Goal: Task Accomplishment & Management: Use online tool/utility

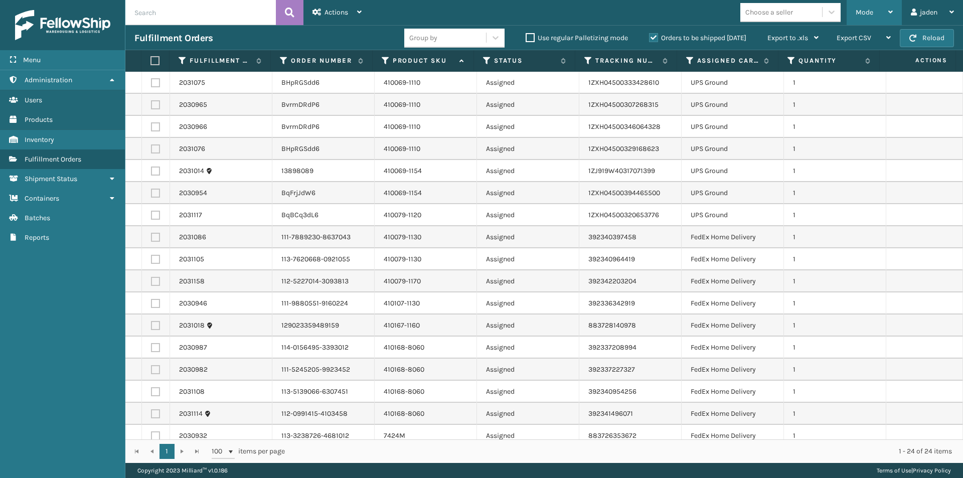
click at [876, 11] on div "Mode" at bounding box center [873, 12] width 37 height 25
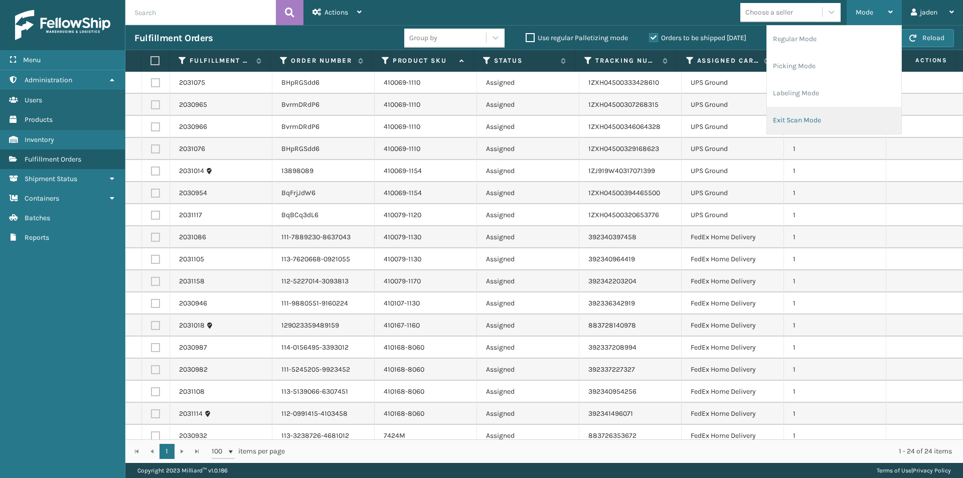
drag, startPoint x: 833, startPoint y: 117, endPoint x: 827, endPoint y: 114, distance: 6.5
click at [827, 114] on li "Exit Scan Mode" at bounding box center [834, 120] width 134 height 27
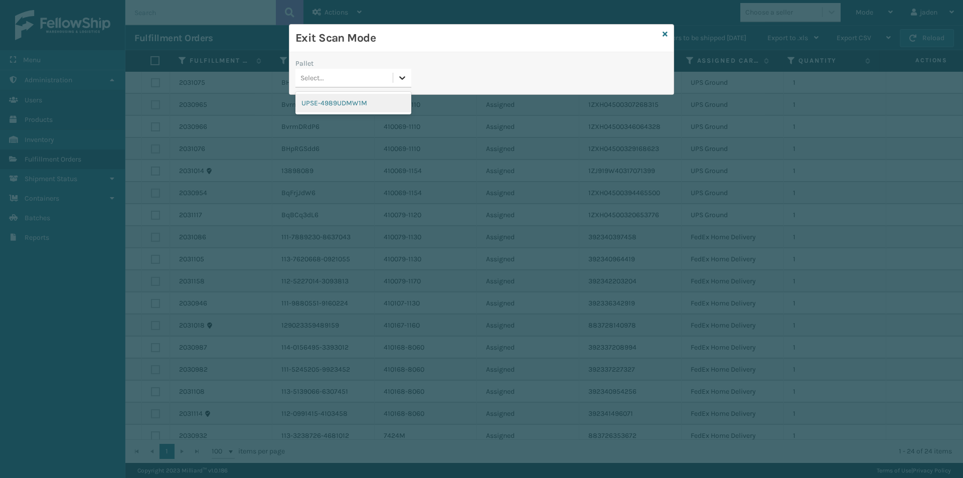
click at [403, 78] on icon at bounding box center [403, 78] width 6 height 4
drag, startPoint x: 372, startPoint y: 93, endPoint x: 680, endPoint y: 28, distance: 315.2
click at [426, 87] on div "Pallet option UPSE-4989UDMW1M focused, 1 of 1. 1 result available. Use Up and D…" at bounding box center [481, 76] width 384 height 36
click at [374, 107] on div "UPSE-4989UDMW1M" at bounding box center [353, 103] width 116 height 19
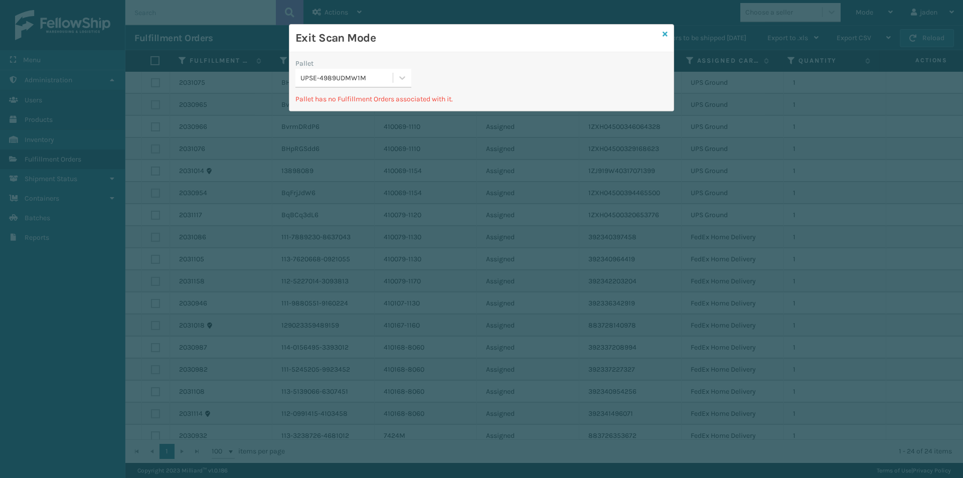
click at [667, 34] on icon at bounding box center [664, 34] width 5 height 7
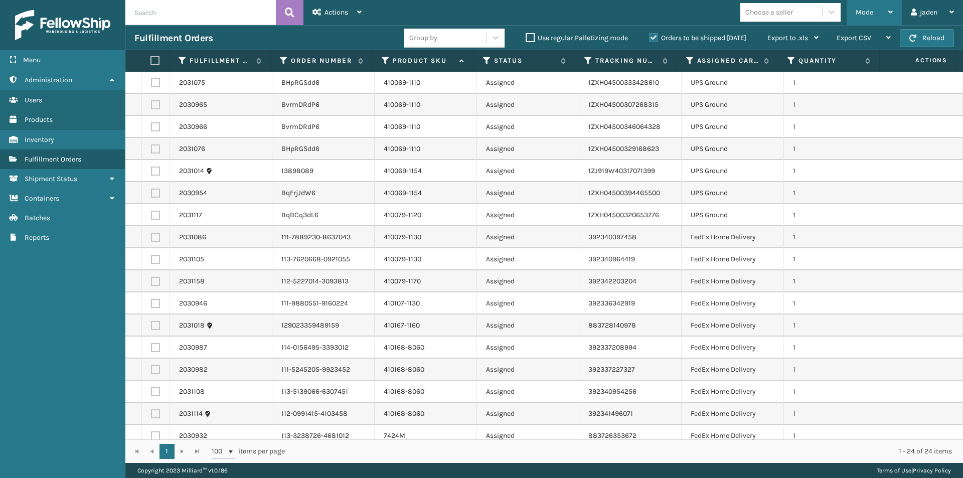
click at [878, 10] on div "Mode" at bounding box center [873, 12] width 37 height 25
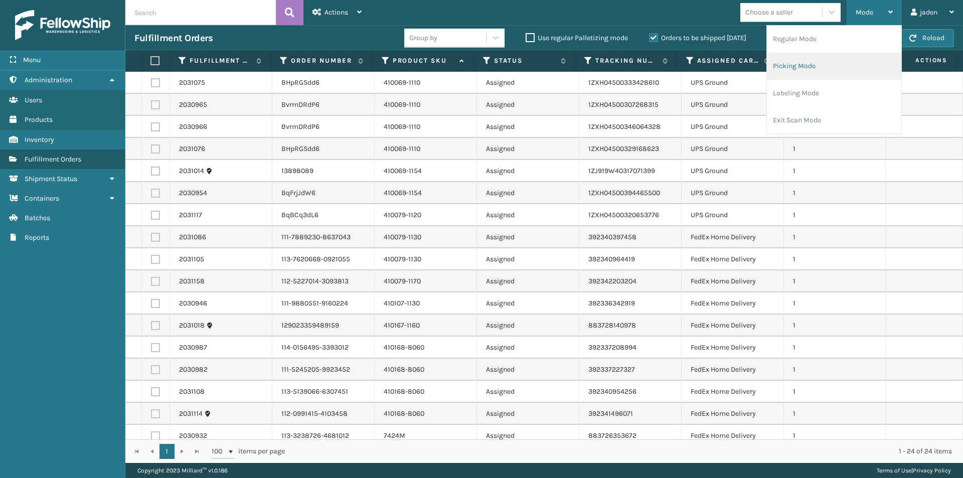
click at [838, 70] on li "Picking Mode" at bounding box center [834, 66] width 134 height 27
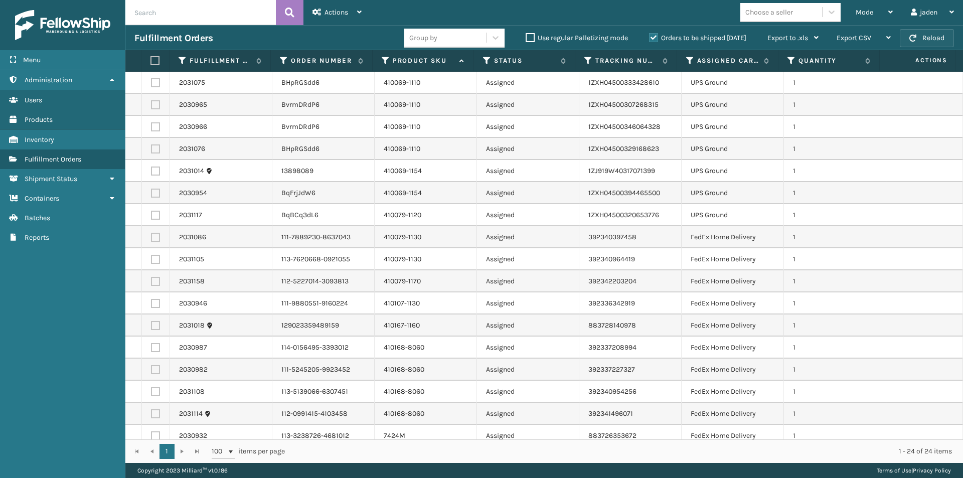
click at [937, 39] on button "Reload" at bounding box center [927, 38] width 54 height 18
click at [871, 7] on div "Mode" at bounding box center [873, 12] width 37 height 25
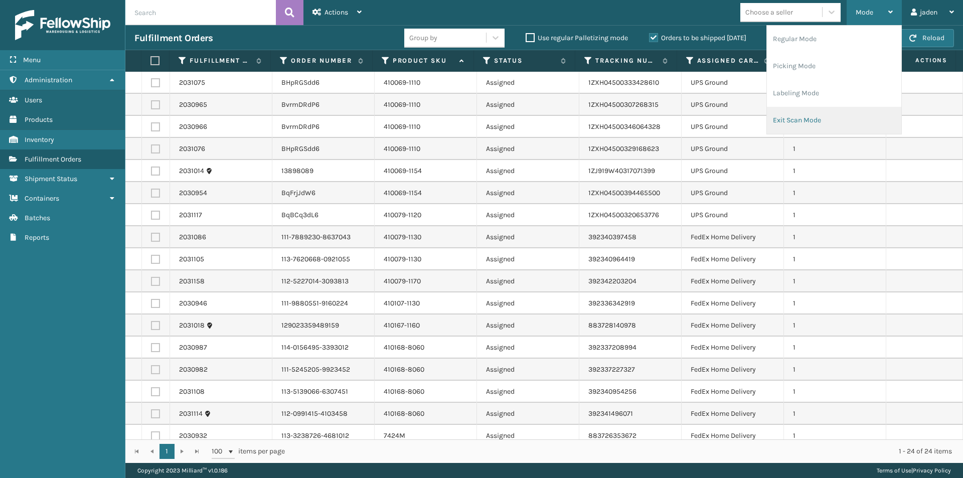
click at [810, 113] on li "Exit Scan Mode" at bounding box center [834, 120] width 134 height 27
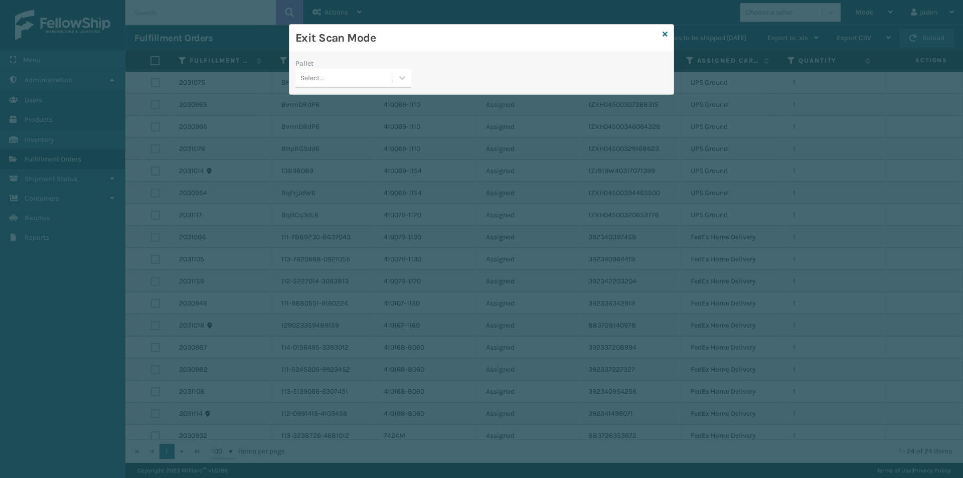
drag, startPoint x: 409, startPoint y: 77, endPoint x: 391, endPoint y: 91, distance: 22.9
click at [407, 81] on div at bounding box center [402, 78] width 18 height 18
drag, startPoint x: 391, startPoint y: 91, endPoint x: 646, endPoint y: 88, distance: 255.7
click at [358, 106] on div "UPSE-4989UDMW1M" at bounding box center [353, 103] width 116 height 19
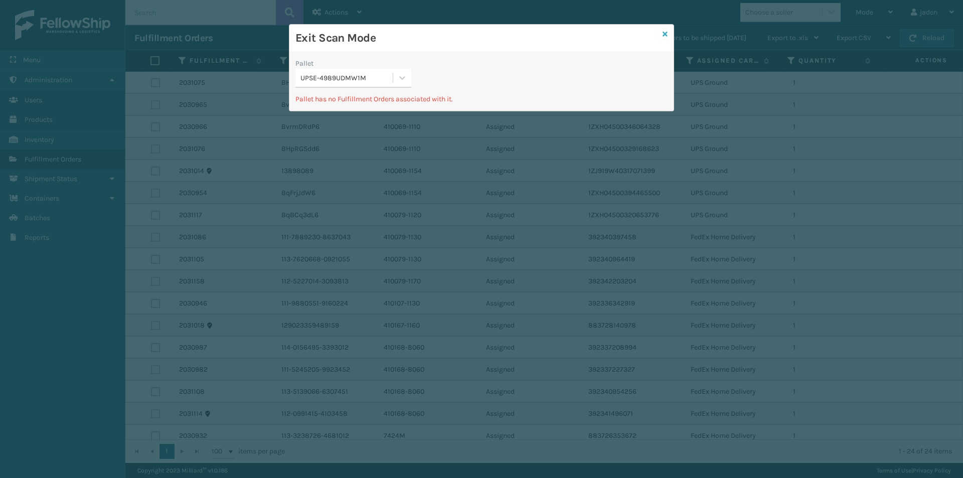
click at [666, 35] on icon at bounding box center [664, 34] width 5 height 7
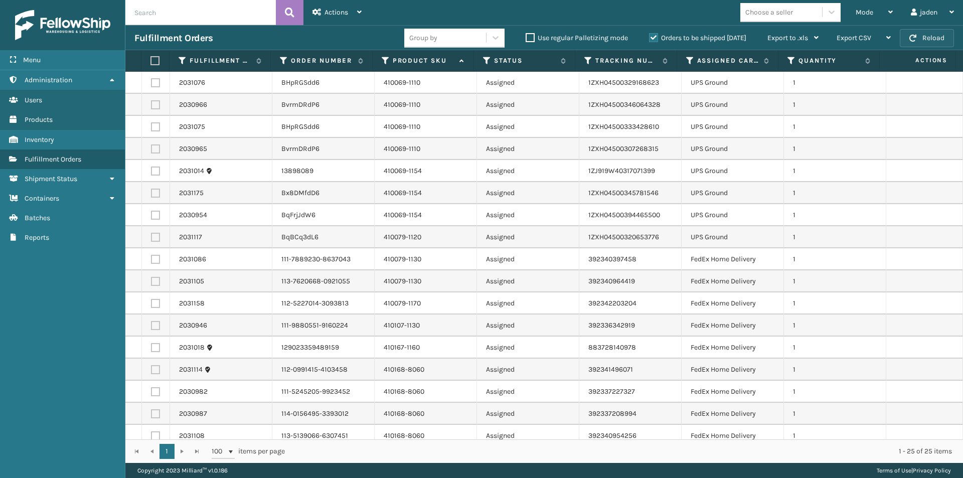
click at [932, 44] on button "Reload" at bounding box center [927, 38] width 54 height 18
click at [863, 19] on div "Mode" at bounding box center [873, 12] width 37 height 25
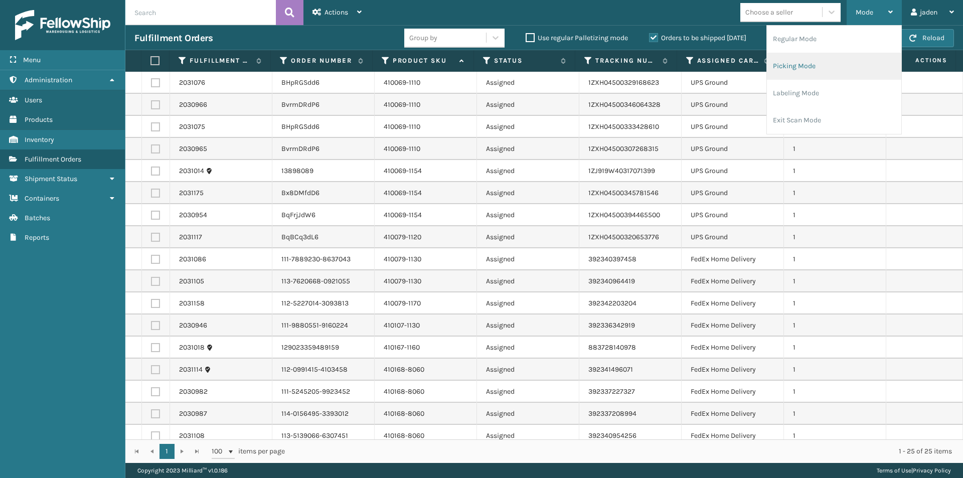
click at [853, 66] on li "Picking Mode" at bounding box center [834, 66] width 134 height 27
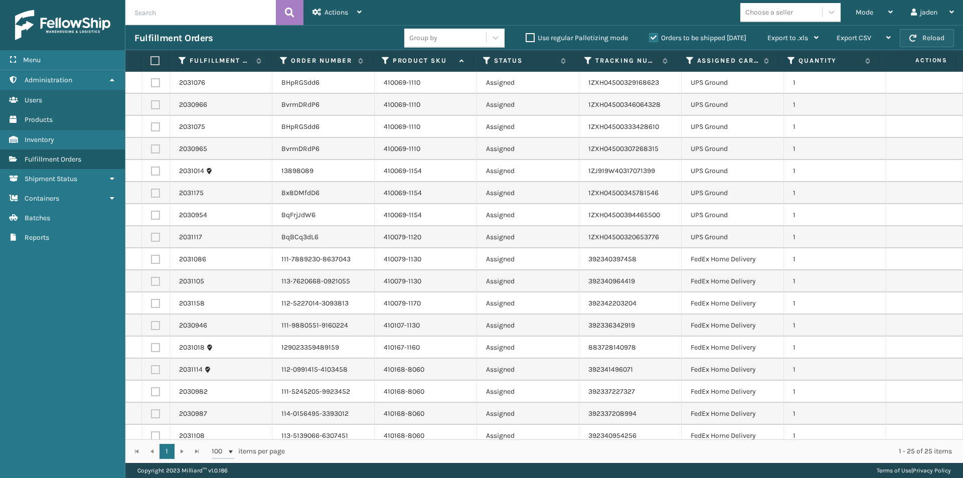
click at [925, 35] on button "Reload" at bounding box center [927, 38] width 54 height 18
click at [851, 19] on div "Mode Regular Mode Picking Mode Labeling Mode Exit Scan Mode" at bounding box center [873, 12] width 55 height 25
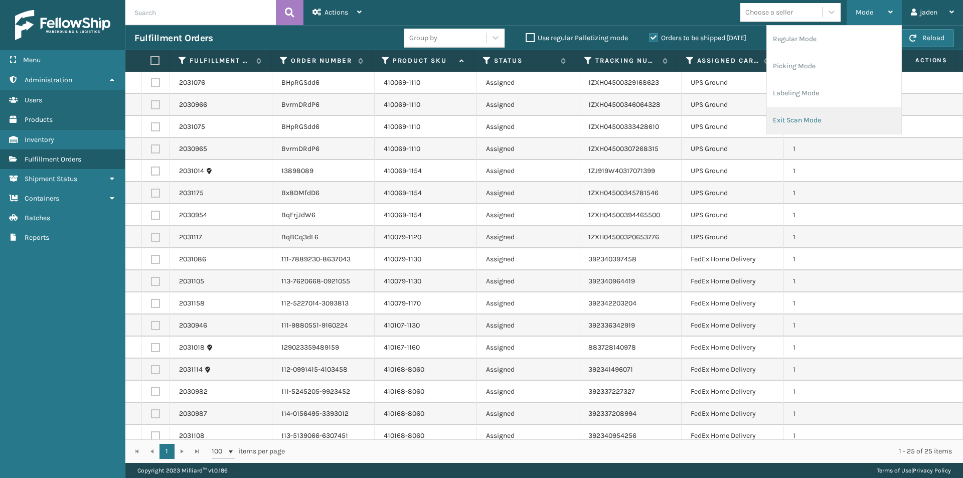
click at [812, 116] on li "Exit Scan Mode" at bounding box center [834, 120] width 134 height 27
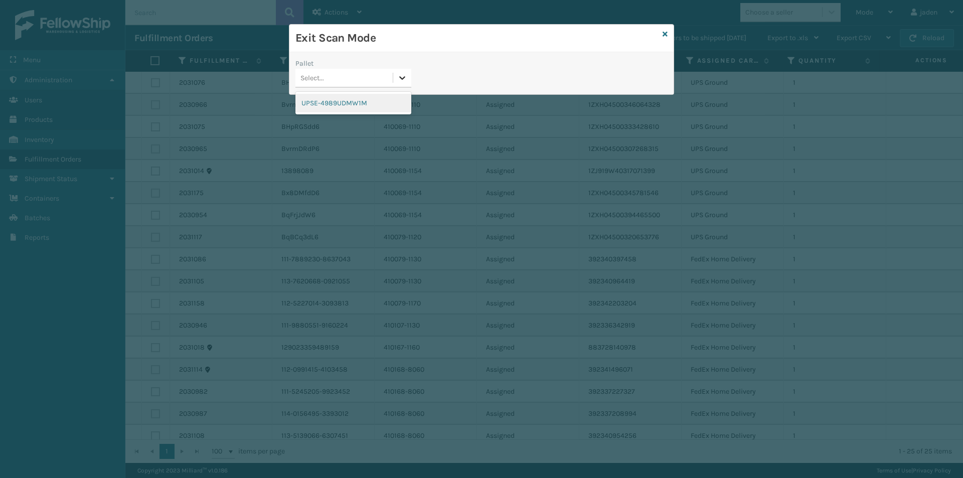
click at [401, 83] on div at bounding box center [402, 78] width 18 height 18
click at [350, 105] on div "UPSE-4989UDMW1M" at bounding box center [353, 103] width 116 height 19
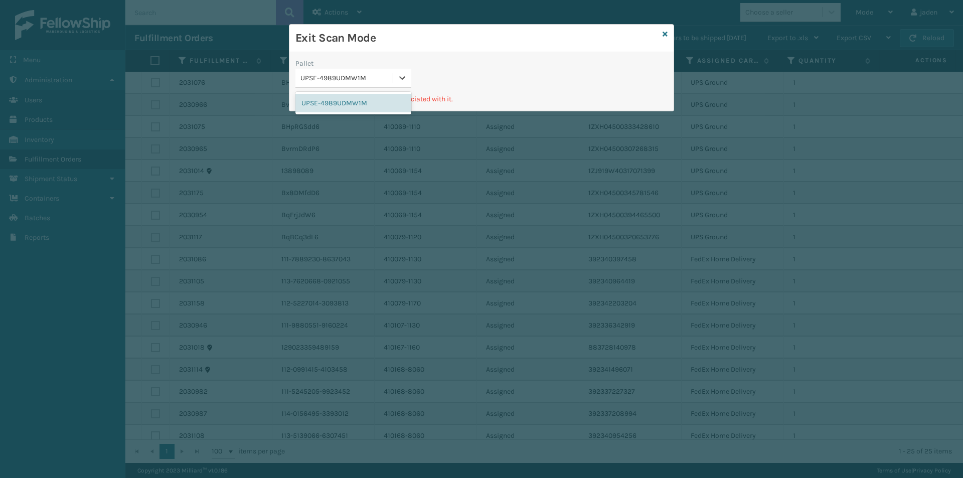
drag, startPoint x: 540, startPoint y: 69, endPoint x: 456, endPoint y: 70, distance: 83.2
click at [399, 73] on div "UPSE-4989UDMW1M" at bounding box center [353, 78] width 116 height 19
drag, startPoint x: 538, startPoint y: 62, endPoint x: 505, endPoint y: 61, distance: 33.1
click at [434, 57] on div "Pallet UPSE-4989UDMW1M Pallet has no Fulfillment Orders associated with it." at bounding box center [481, 81] width 384 height 59
drag, startPoint x: 582, startPoint y: 64, endPoint x: 566, endPoint y: 62, distance: 16.2
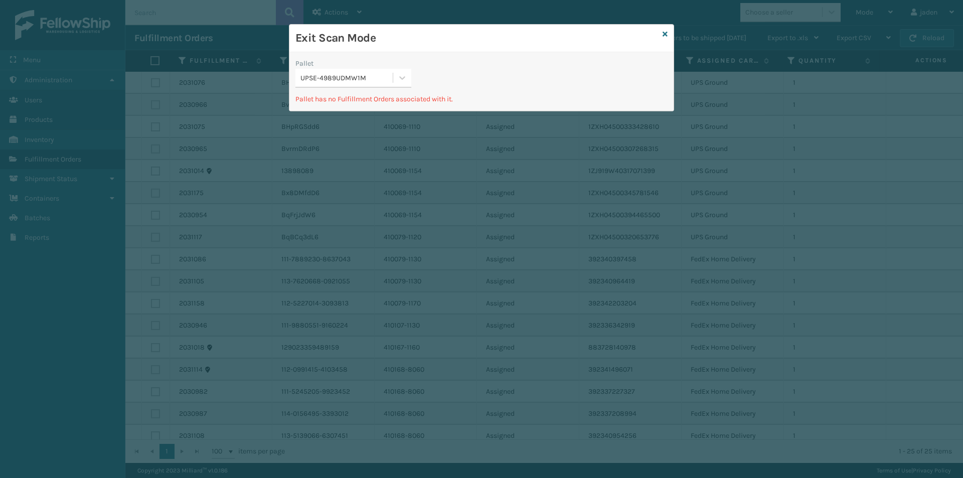
drag, startPoint x: 566, startPoint y: 62, endPoint x: 476, endPoint y: 51, distance: 90.4
click at [384, 51] on div "Exit Scan Mode" at bounding box center [481, 39] width 384 height 28
drag, startPoint x: 551, startPoint y: 51, endPoint x: 418, endPoint y: 51, distance: 132.4
click at [418, 51] on div "Exit Scan Mode" at bounding box center [481, 39] width 384 height 28
drag, startPoint x: 612, startPoint y: 57, endPoint x: 599, endPoint y: 57, distance: 13.5
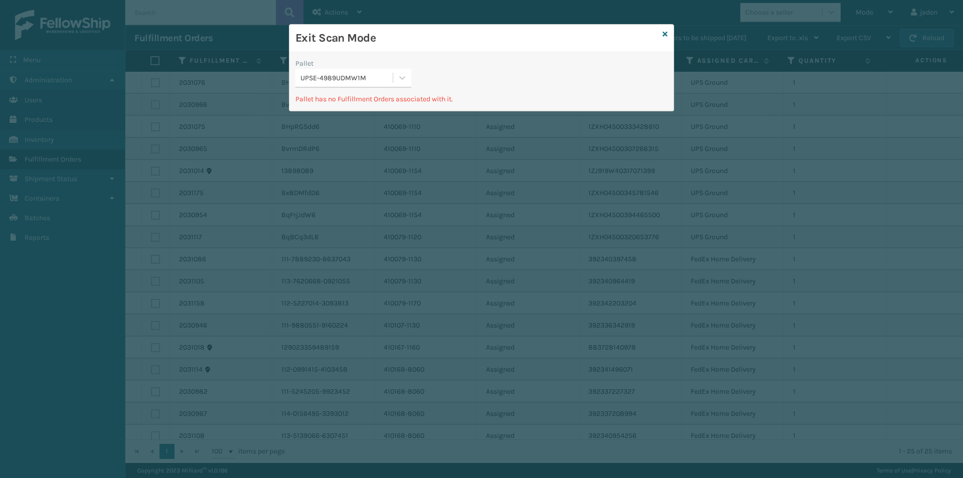
drag, startPoint x: 599, startPoint y: 57, endPoint x: 442, endPoint y: 55, distance: 156.5
click at [384, 53] on div "Pallet UPSE-4989UDMW1M Pallet has no Fulfillment Orders associated with it." at bounding box center [481, 81] width 384 height 59
drag, startPoint x: 581, startPoint y: 57, endPoint x: 497, endPoint y: 53, distance: 84.3
click at [427, 49] on div "Exit Scan Mode" at bounding box center [481, 39] width 384 height 28
drag, startPoint x: 612, startPoint y: 59, endPoint x: 607, endPoint y: 59, distance: 5.5
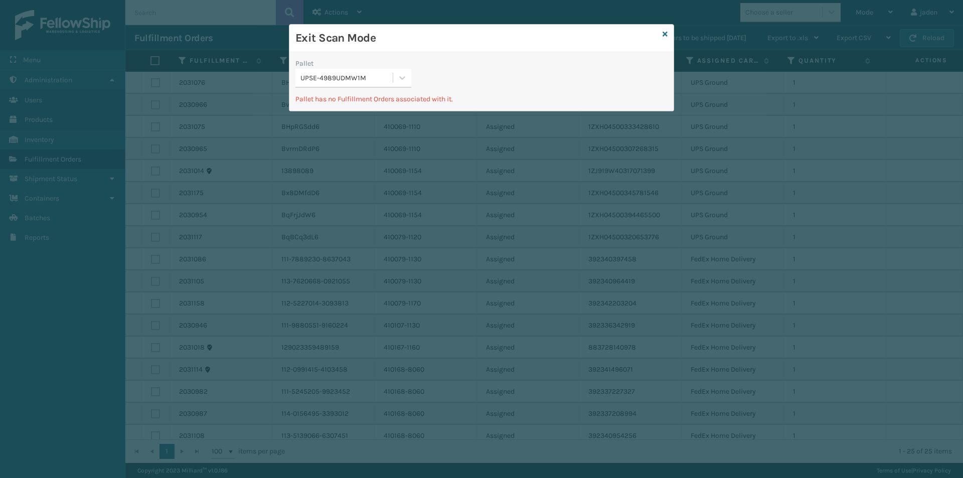
drag, startPoint x: 607, startPoint y: 59, endPoint x: 496, endPoint y: 68, distance: 110.7
click at [459, 61] on div "Pallet UPSE-4989UDMW1M" at bounding box center [481, 76] width 384 height 36
drag, startPoint x: 591, startPoint y: 69, endPoint x: 580, endPoint y: 69, distance: 10.5
drag, startPoint x: 580, startPoint y: 69, endPoint x: 436, endPoint y: 54, distance: 145.2
click at [427, 52] on div "Exit Scan Mode Pallet UPSE-4989UDMW1M Pallet has no Fulfillment Orders associat…" at bounding box center [481, 68] width 384 height 86
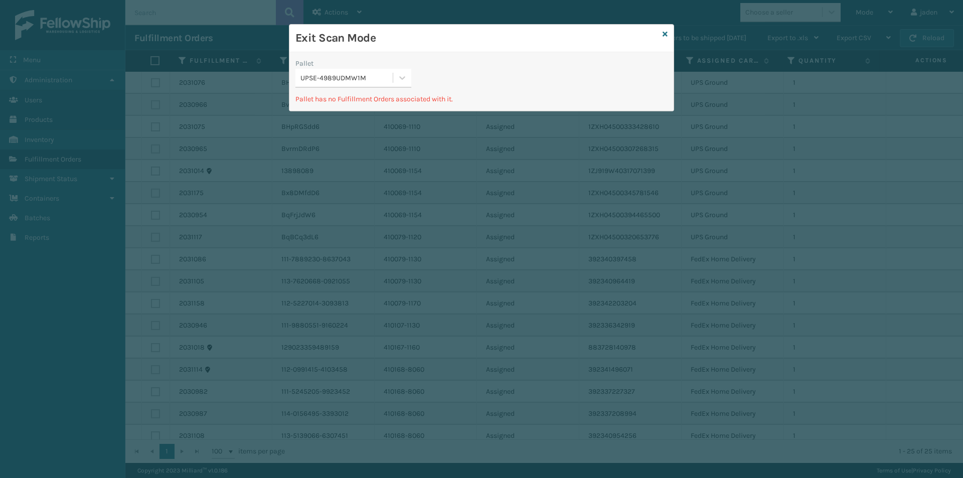
drag, startPoint x: 587, startPoint y: 69, endPoint x: 431, endPoint y: 70, distance: 155.4
click at [418, 69] on div "Pallet UPSE-4989UDMW1M" at bounding box center [481, 76] width 384 height 36
drag, startPoint x: 592, startPoint y: 72, endPoint x: 585, endPoint y: 72, distance: 7.0
drag, startPoint x: 610, startPoint y: 67, endPoint x: 465, endPoint y: 55, distance: 145.4
click at [448, 53] on div "Exit Scan Mode Pallet UPSE-4989UDMW1M Pallet has no Fulfillment Orders associat…" at bounding box center [481, 68] width 384 height 86
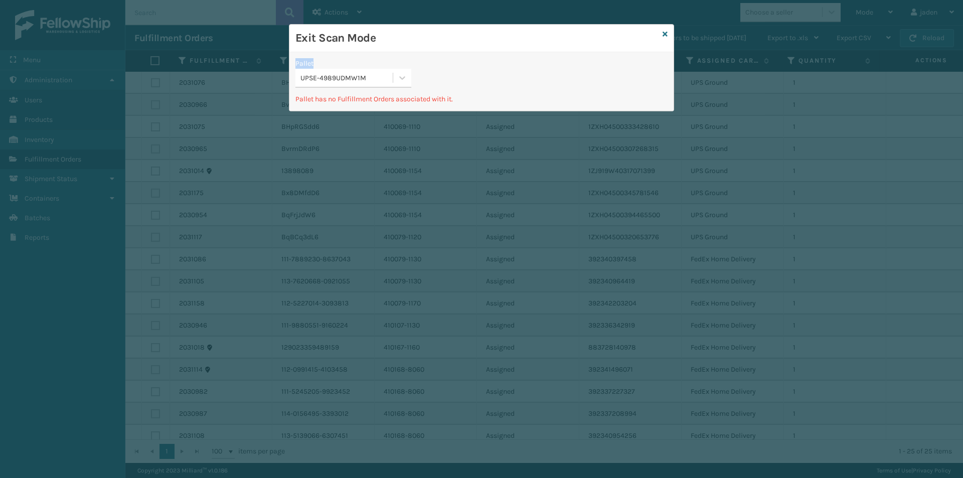
drag, startPoint x: 581, startPoint y: 62, endPoint x: 424, endPoint y: 47, distance: 157.2
click at [424, 47] on div "Exit Scan Mode" at bounding box center [481, 39] width 384 height 28
click at [403, 75] on icon at bounding box center [402, 78] width 10 height 10
click at [372, 104] on div "UPSE-4989UDMW1M" at bounding box center [353, 103] width 116 height 19
drag, startPoint x: 510, startPoint y: 74, endPoint x: 456, endPoint y: 42, distance: 63.2
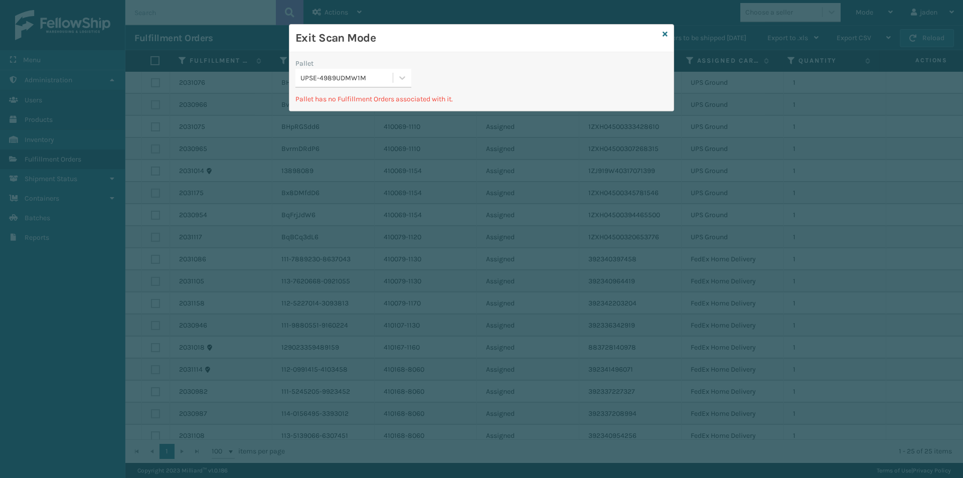
click at [432, 36] on h3 "Exit Scan Mode" at bounding box center [476, 38] width 363 height 15
drag, startPoint x: 559, startPoint y: 53, endPoint x: 405, endPoint y: 34, distance: 155.0
click at [405, 34] on h3 "Exit Scan Mode" at bounding box center [476, 38] width 363 height 15
click at [399, 81] on icon at bounding box center [402, 78] width 10 height 10
click at [383, 102] on div "UPSE-4989UDMW1M" at bounding box center [353, 103] width 116 height 19
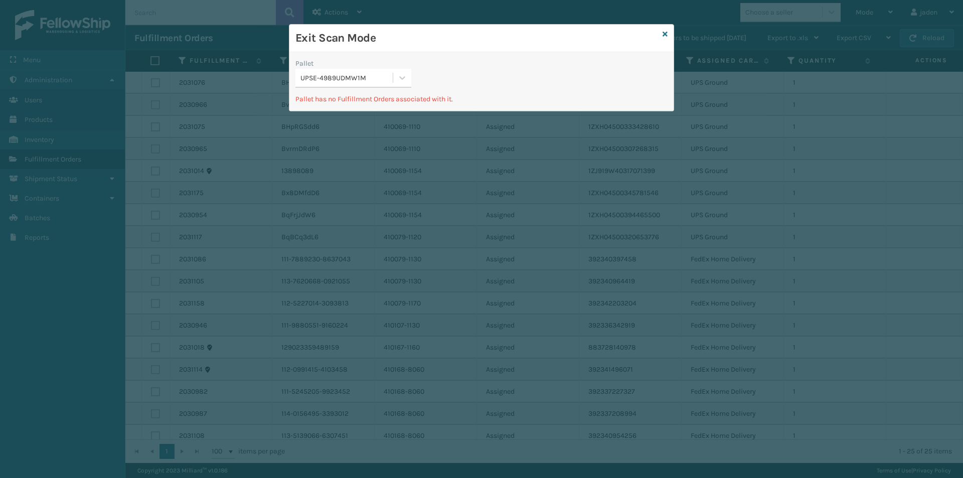
drag, startPoint x: 493, startPoint y: 79, endPoint x: 407, endPoint y: 58, distance: 88.8
click at [405, 48] on div "Exit Scan Mode" at bounding box center [481, 39] width 384 height 28
click at [401, 87] on div "UPSE-4989UDMW1M" at bounding box center [353, 78] width 116 height 19
drag, startPoint x: 363, startPoint y: 106, endPoint x: 440, endPoint y: 84, distance: 79.8
click at [371, 104] on div "UPSE-4989UDMW1M" at bounding box center [353, 103] width 116 height 19
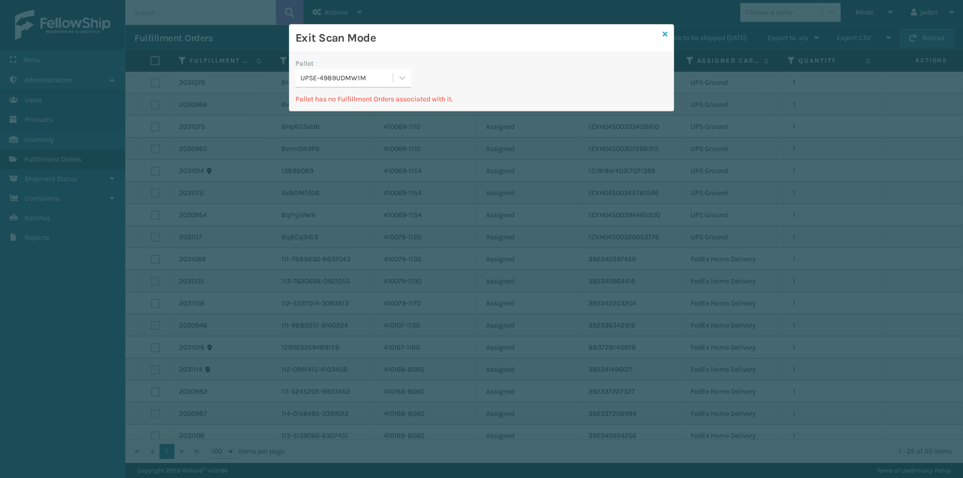
click at [667, 36] on icon at bounding box center [664, 34] width 5 height 7
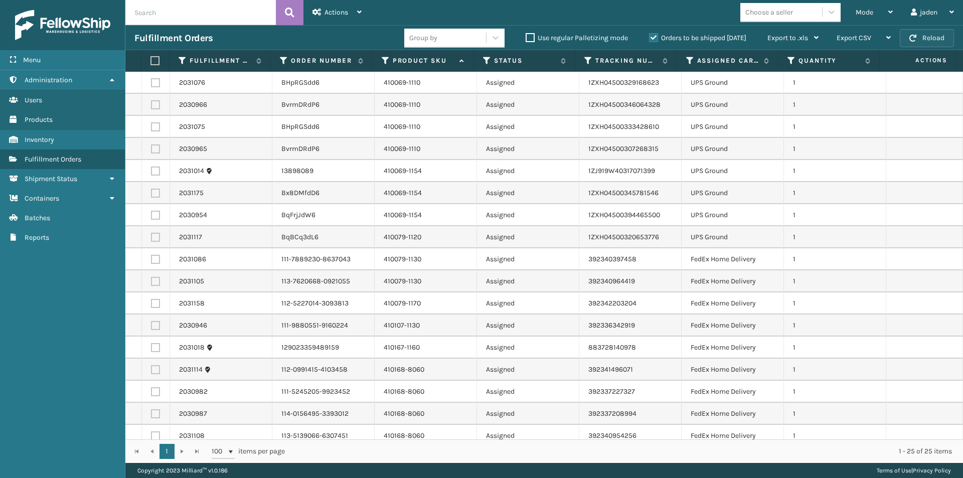
click at [930, 32] on button "Reload" at bounding box center [927, 38] width 54 height 18
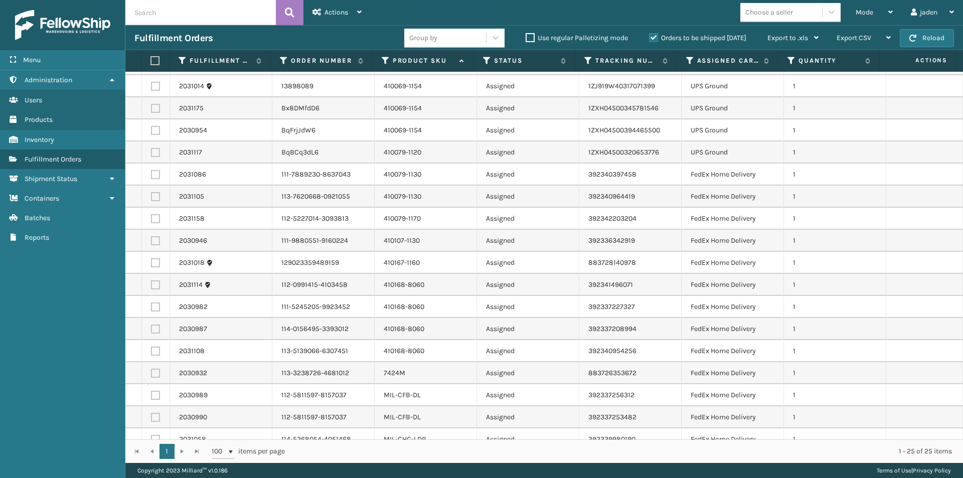
scroll to position [184, 0]
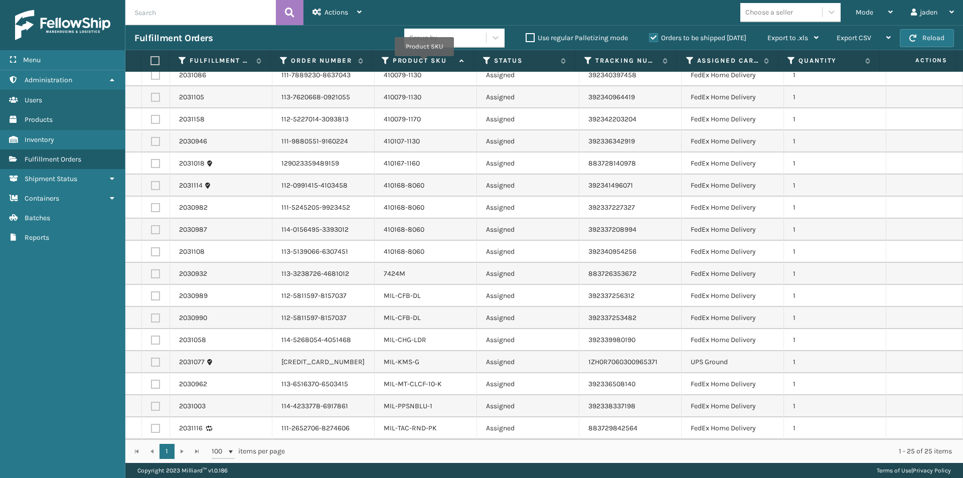
click at [424, 63] on label "Product SKU" at bounding box center [424, 60] width 62 height 9
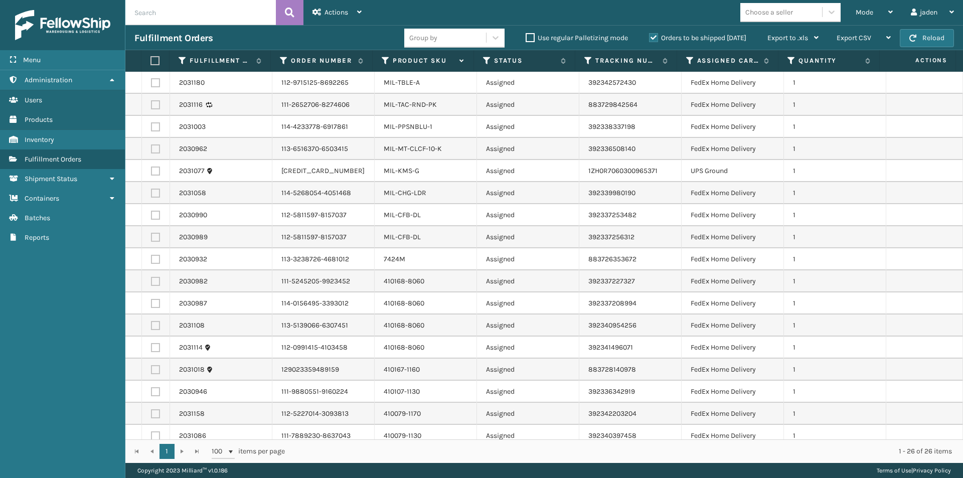
click at [406, 53] on th "Product SKU" at bounding box center [423, 61] width 101 height 22
click at [409, 61] on label "Product SKU" at bounding box center [424, 60] width 62 height 9
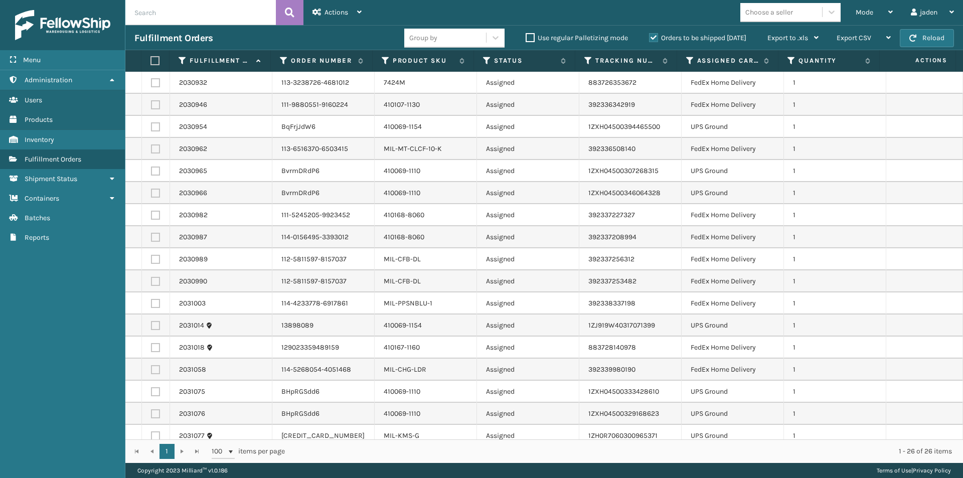
click at [13, 342] on div "Menu Administration Users Products Inventory Fulfillment Orders Shipment Status…" at bounding box center [62, 239] width 125 height 478
click at [430, 58] on label "Product SKU" at bounding box center [424, 60] width 62 height 9
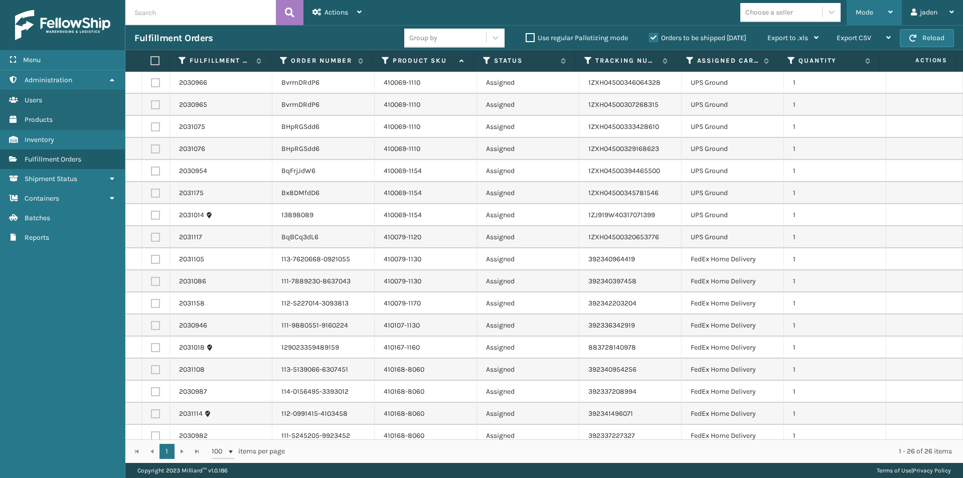
click at [879, 13] on div "Mode" at bounding box center [873, 12] width 37 height 25
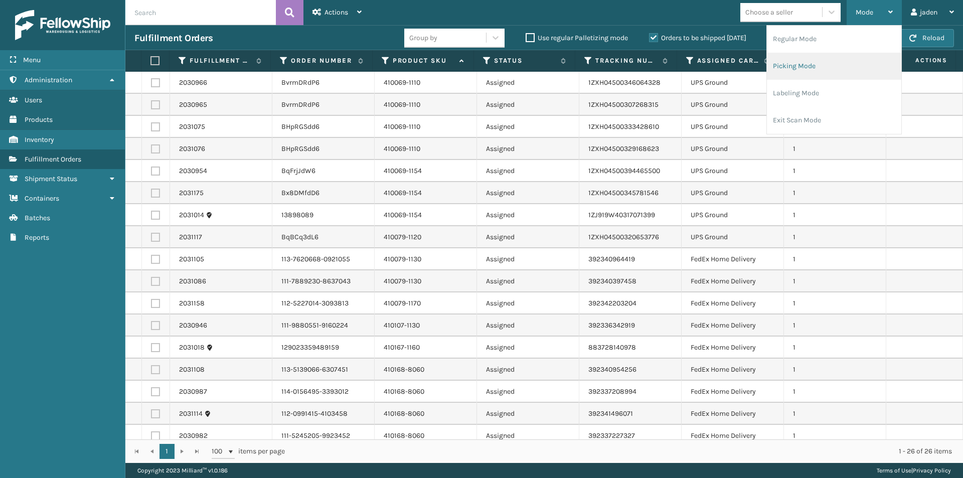
click at [818, 73] on li "Picking Mode" at bounding box center [834, 66] width 134 height 27
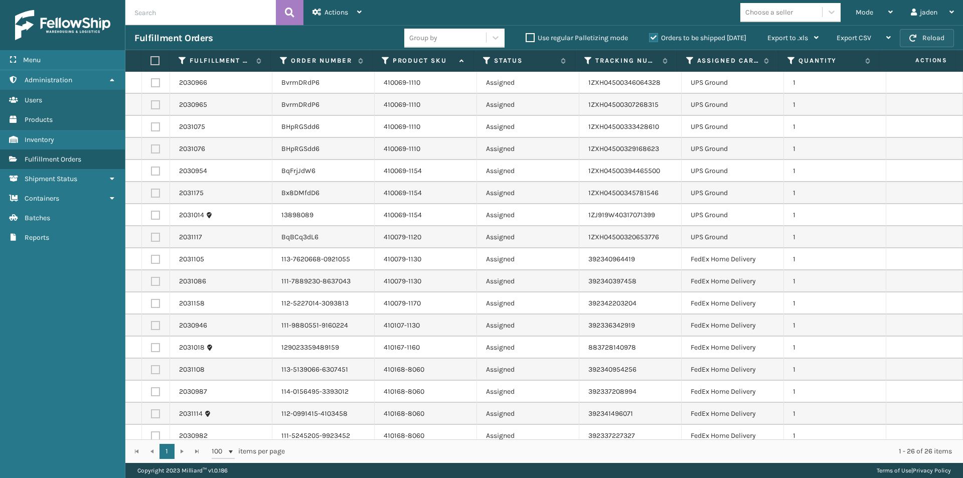
click at [922, 44] on button "Reload" at bounding box center [927, 38] width 54 height 18
click at [861, 11] on span "Mode" at bounding box center [864, 12] width 18 height 9
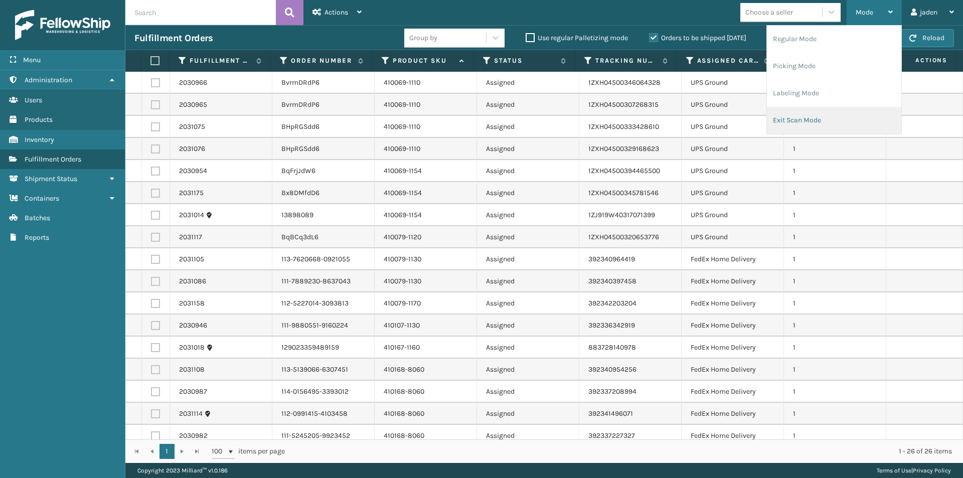
click at [825, 120] on li "Exit Scan Mode" at bounding box center [834, 120] width 134 height 27
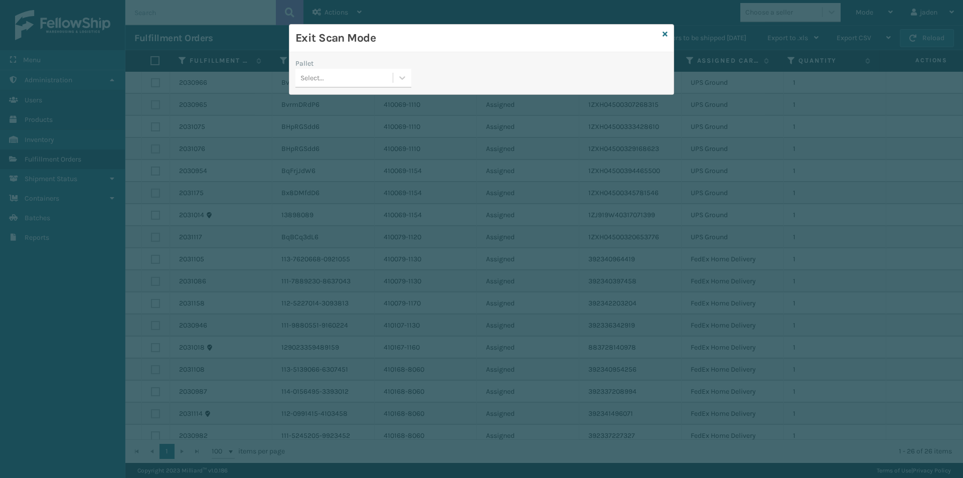
click at [409, 62] on div "Pallet" at bounding box center [353, 63] width 116 height 11
click at [402, 79] on icon at bounding box center [403, 78] width 6 height 4
click at [352, 105] on div "UPSE-4989UDMW1M" at bounding box center [353, 103] width 116 height 19
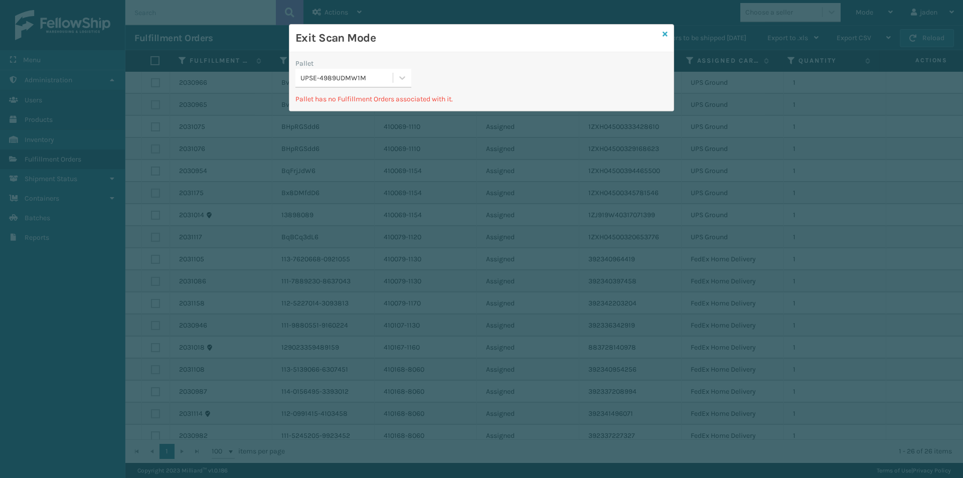
click at [662, 33] on icon at bounding box center [664, 34] width 5 height 7
